Goal: Information Seeking & Learning: Learn about a topic

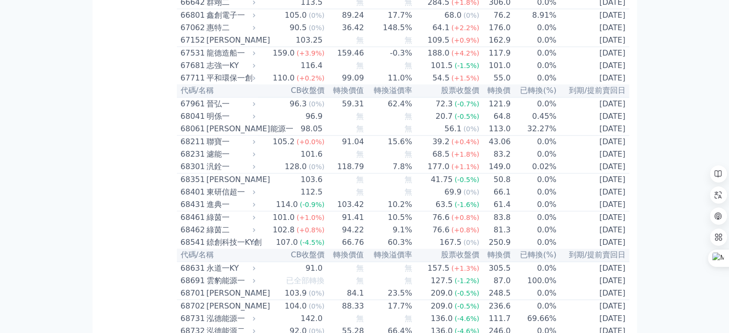
scroll to position [4455, 0]
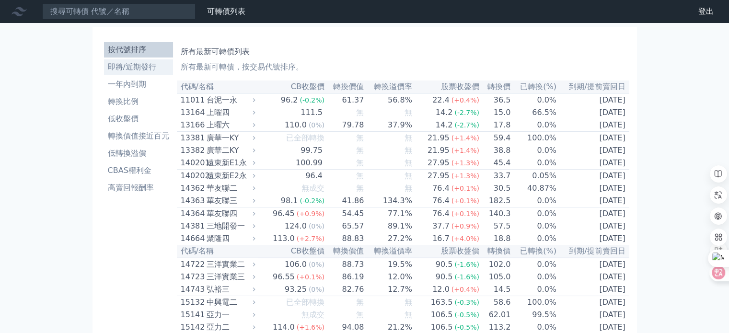
click at [130, 67] on li "即將/近期發行" at bounding box center [138, 66] width 69 height 11
click at [138, 82] on li "一年內到期" at bounding box center [138, 84] width 69 height 11
click at [144, 68] on li "即將/近期發行" at bounding box center [138, 66] width 69 height 11
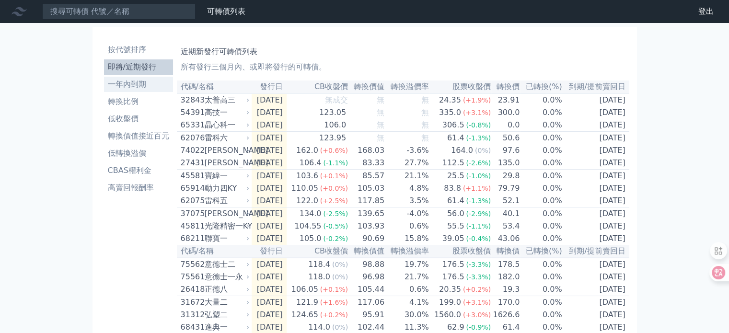
click at [144, 88] on li "一年內到期" at bounding box center [138, 84] width 69 height 11
click at [140, 67] on li "即將/近期發行" at bounding box center [138, 66] width 69 height 11
click at [131, 175] on li "CBAS權利金" at bounding box center [138, 170] width 69 height 11
click at [132, 171] on li "CBAS權利金" at bounding box center [138, 170] width 69 height 11
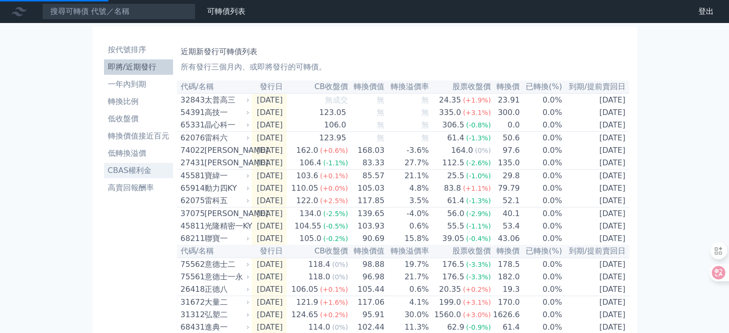
click at [135, 172] on li "CBAS權利金" at bounding box center [138, 170] width 69 height 11
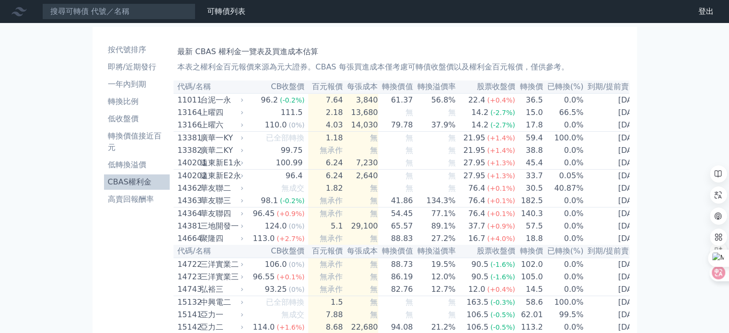
click at [133, 183] on li "CBAS權利金" at bounding box center [137, 181] width 66 height 11
